Goal: Information Seeking & Learning: Understand process/instructions

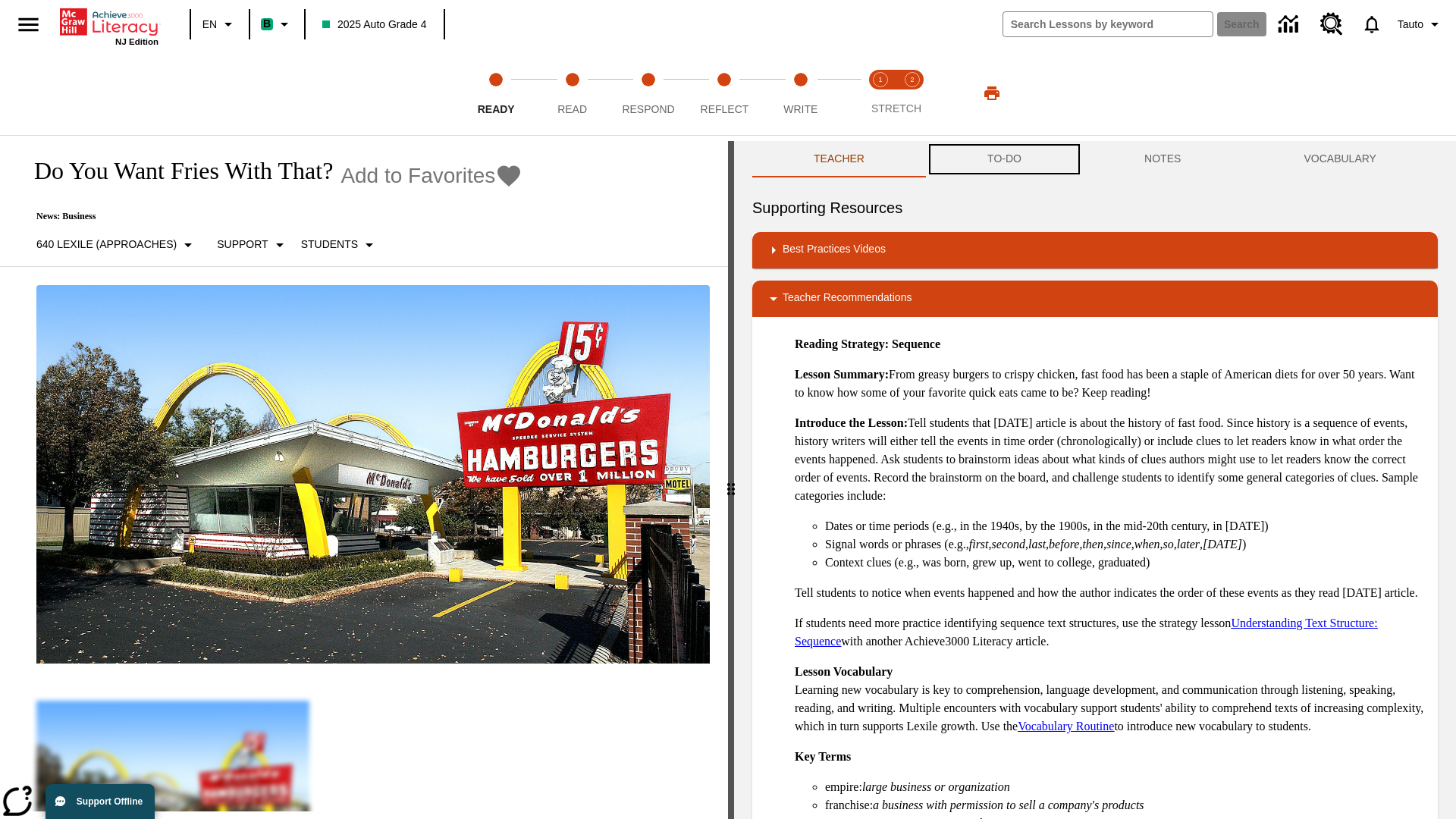
click at [1005, 159] on button "TO-DO" at bounding box center [1004, 158] width 157 height 36
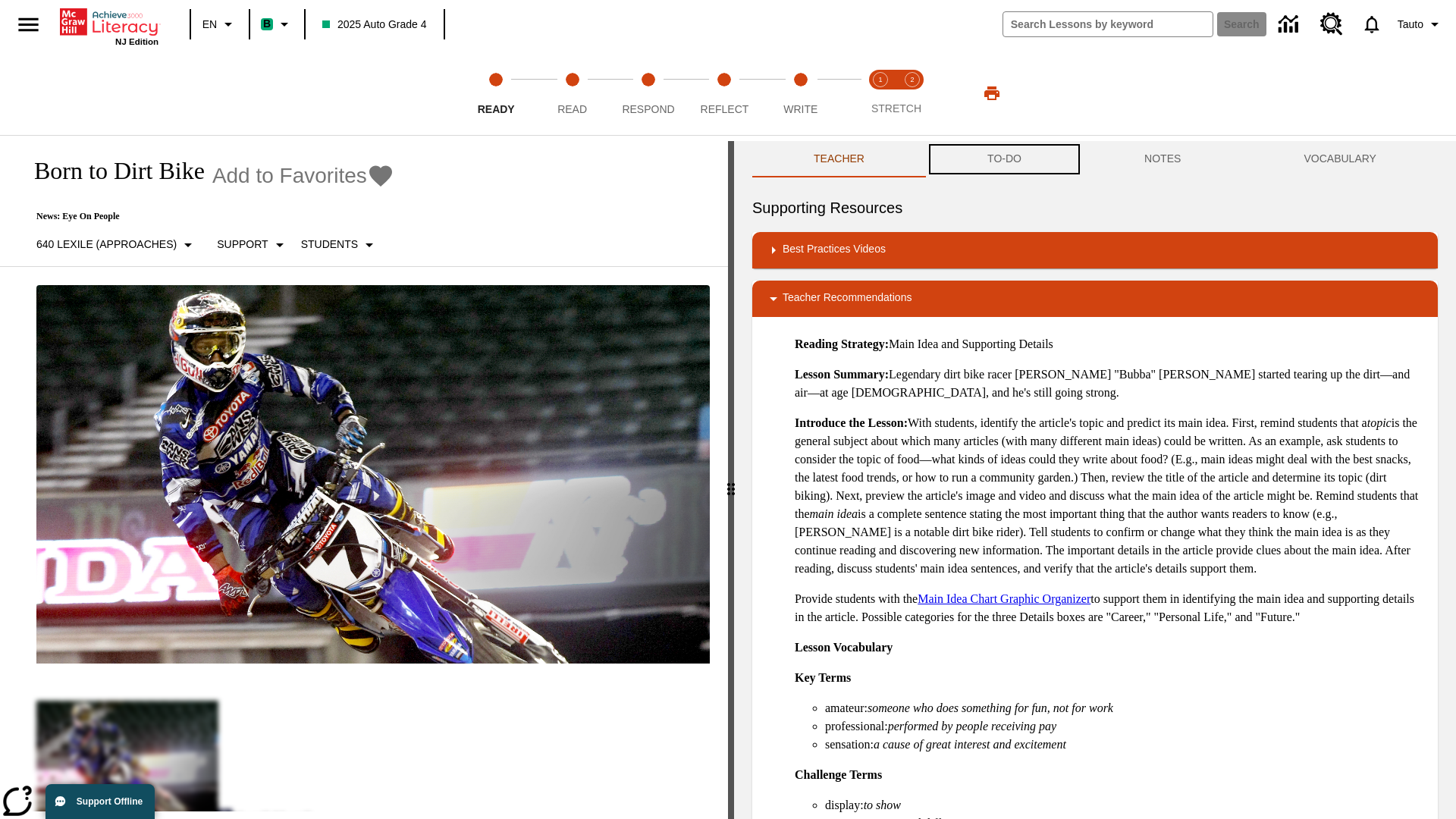
click at [1005, 159] on button "TO-DO" at bounding box center [1004, 158] width 157 height 36
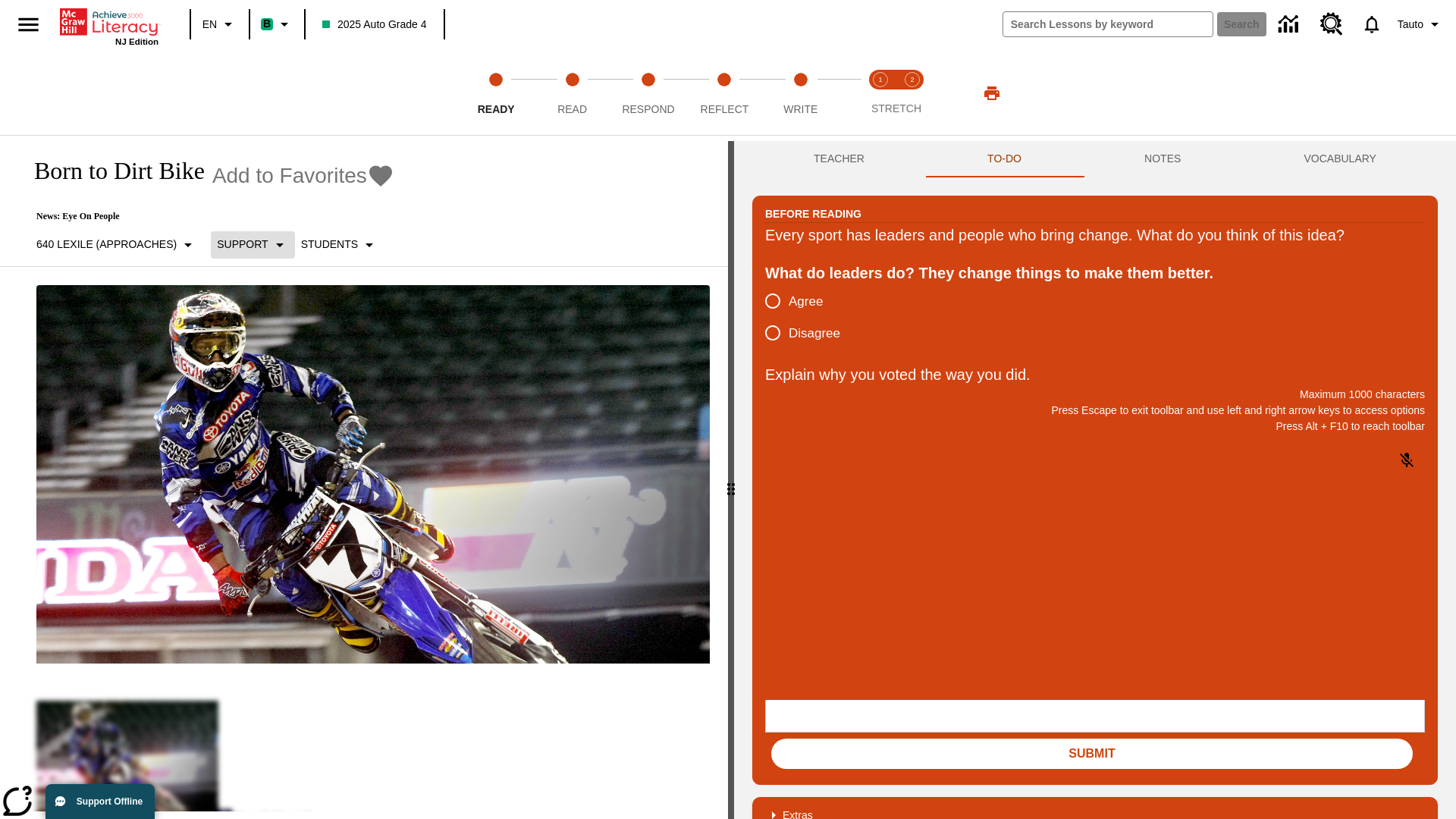
click at [252, 244] on p "Support" at bounding box center [242, 244] width 50 height 16
click at [268, 333] on p "Support" at bounding box center [268, 333] width 89 height 16
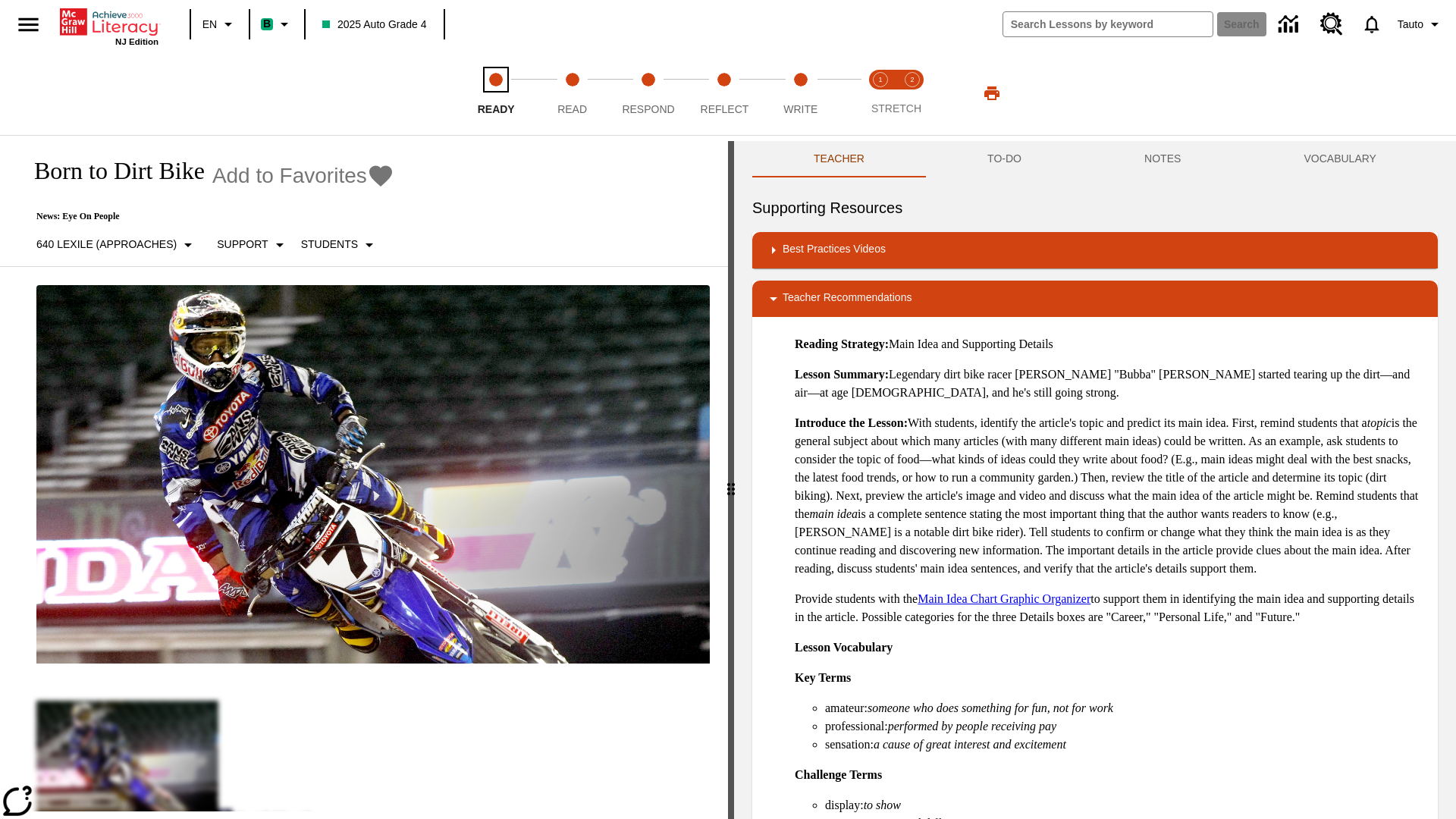
click at [496, 93] on span "Ready" at bounding box center [497, 103] width 37 height 27
click at [1005, 159] on button "TO-DO" at bounding box center [1004, 158] width 157 height 36
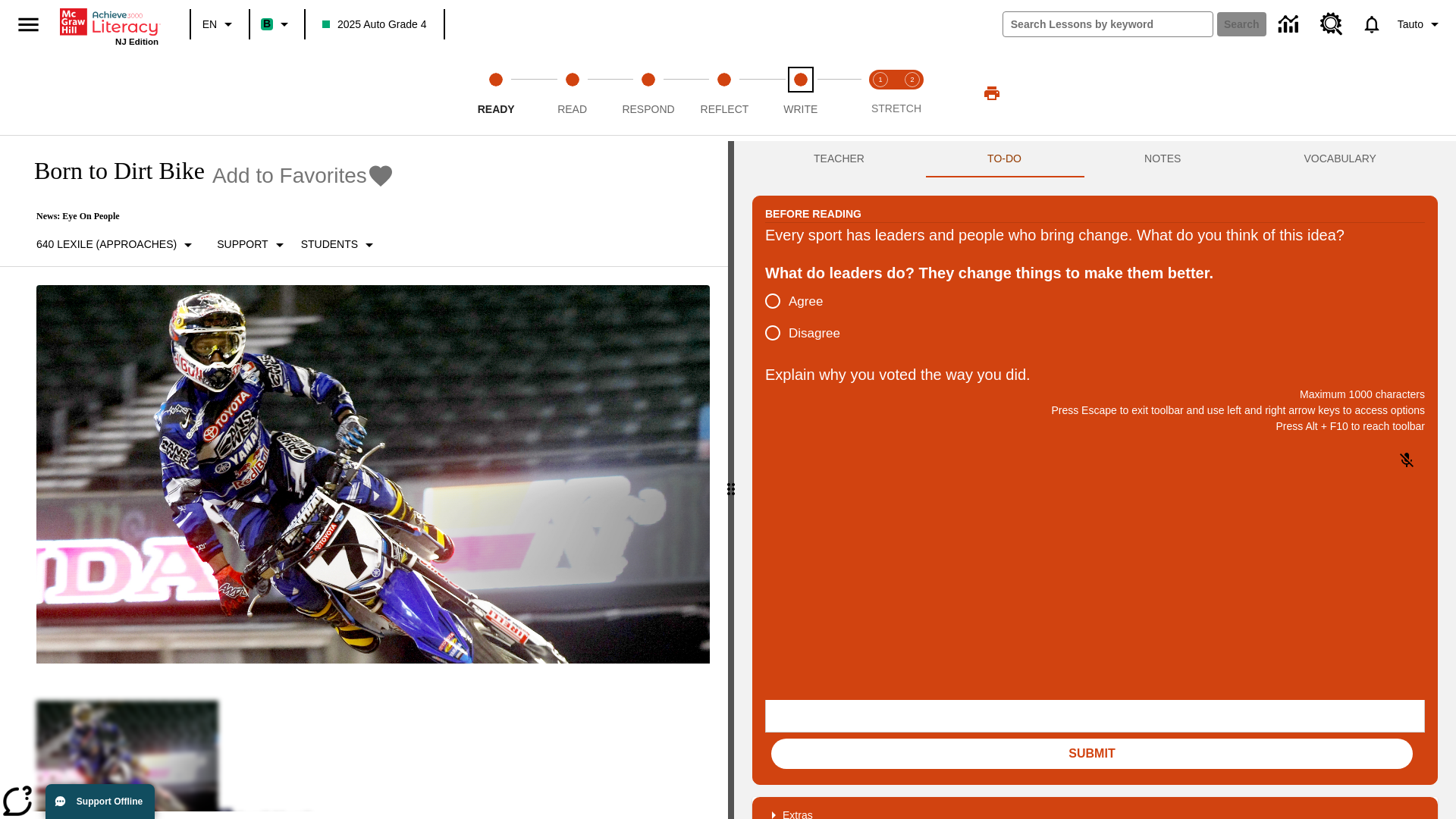
click at [801, 93] on span "Write" at bounding box center [801, 103] width 35 height 27
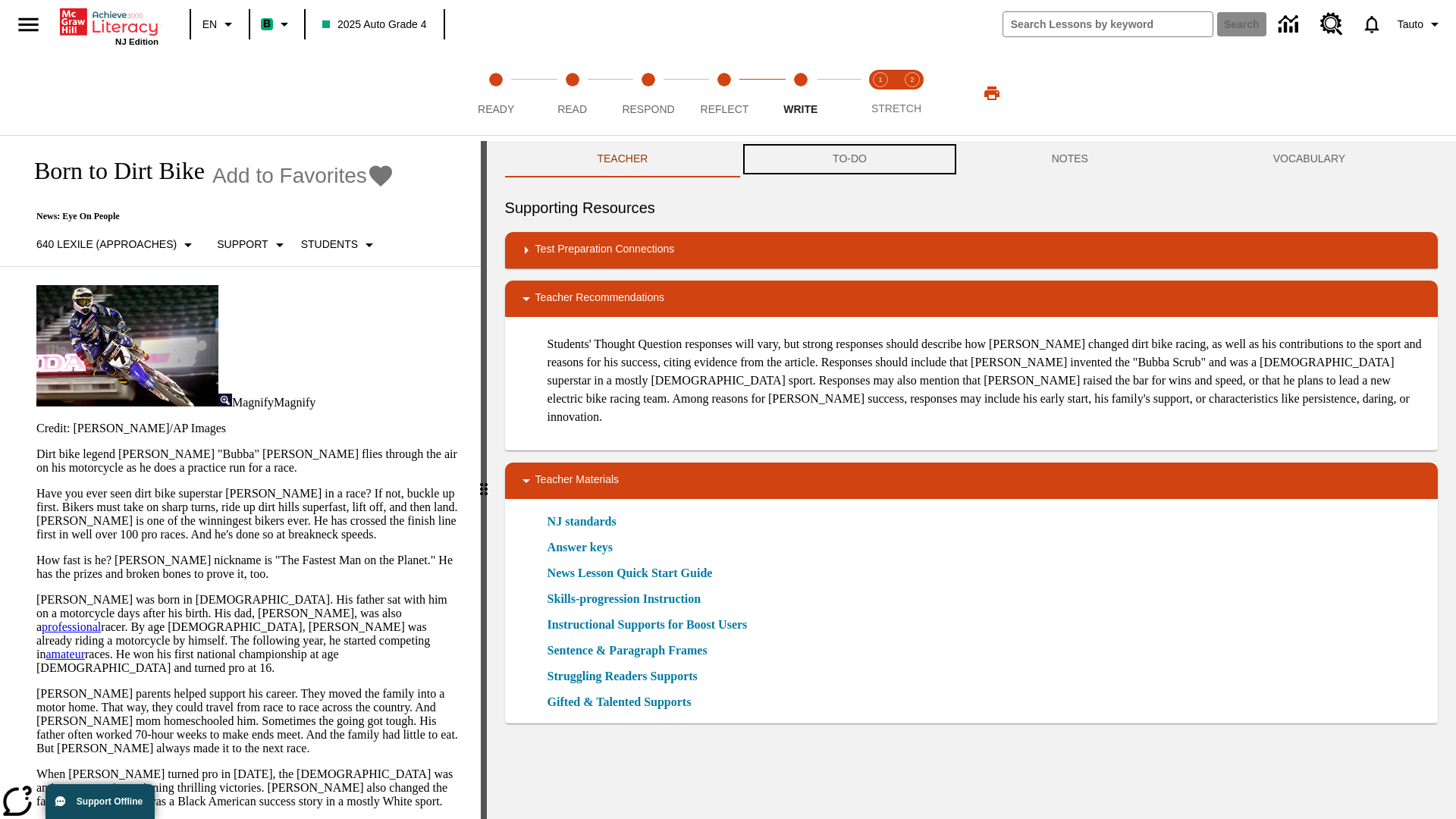
scroll to position [1, 0]
click at [850, 159] on button "TO-DO" at bounding box center [850, 158] width 220 height 36
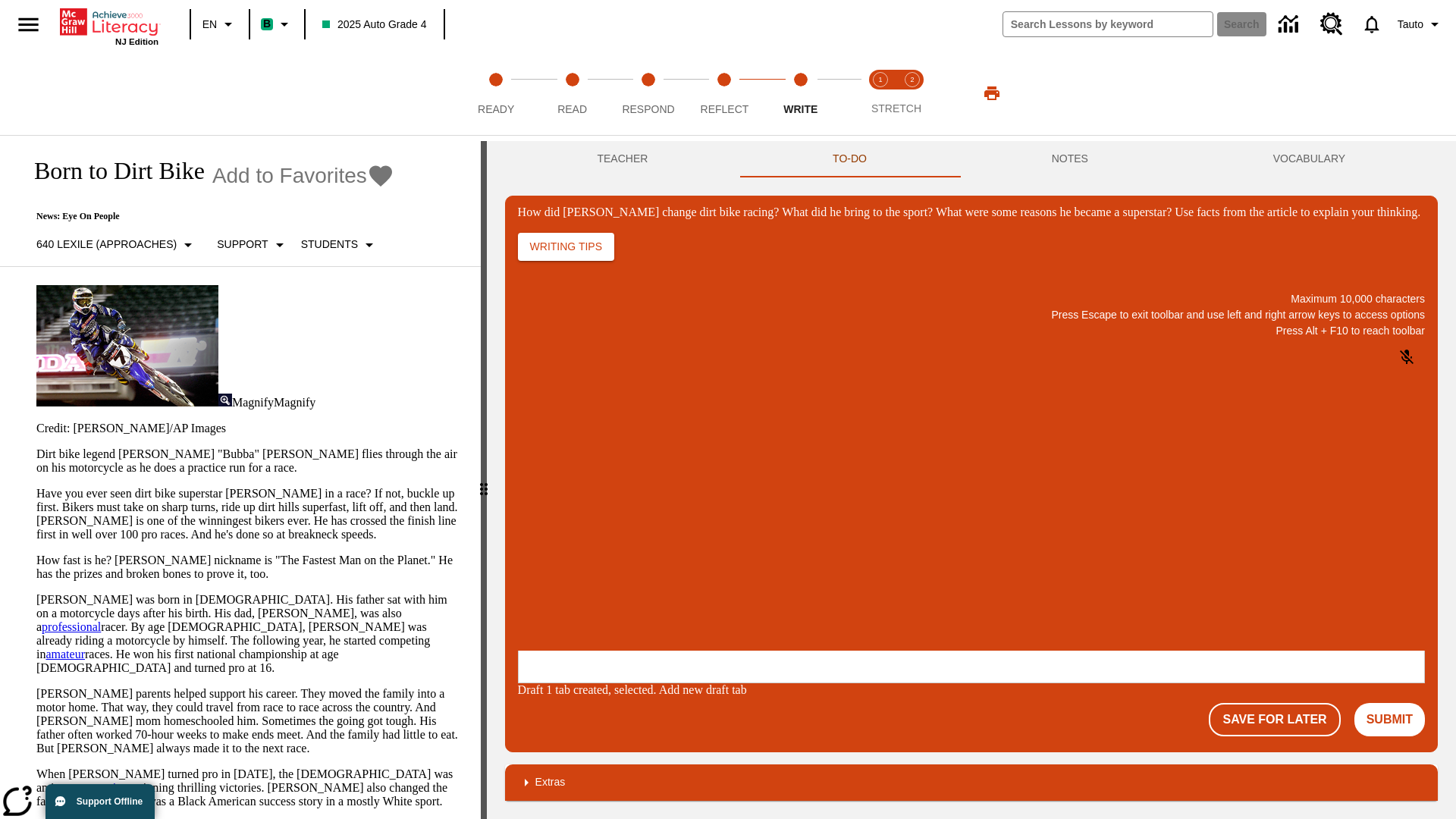
scroll to position [0, 0]
